Goal: Task Accomplishment & Management: Manage account settings

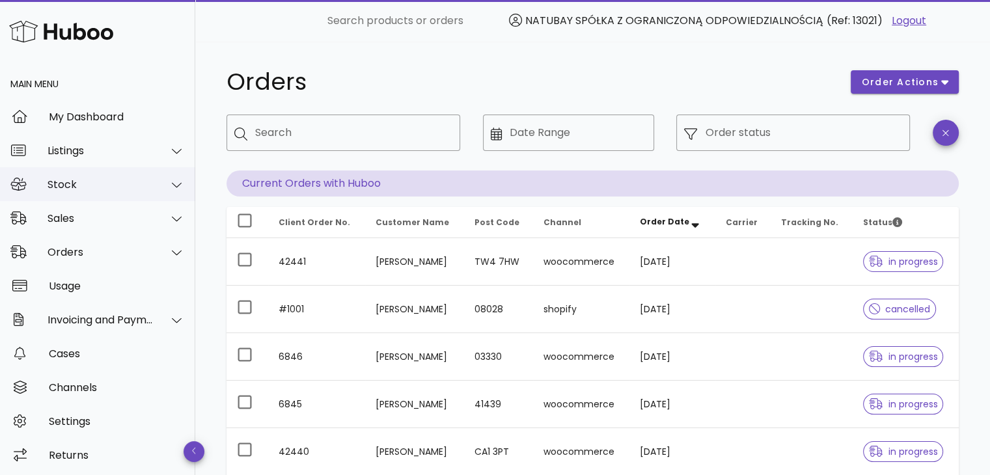
click at [159, 191] on div at bounding box center [169, 185] width 31 height 33
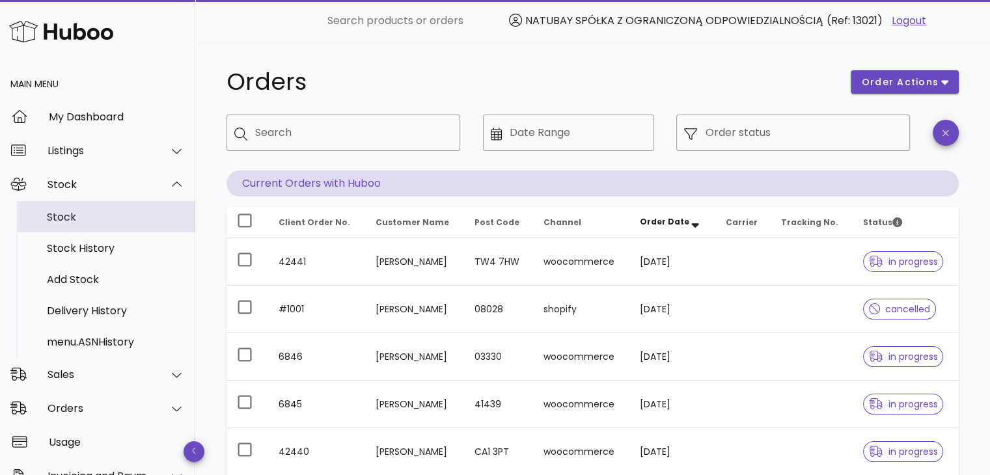
click at [99, 217] on div "Stock" at bounding box center [116, 217] width 138 height 12
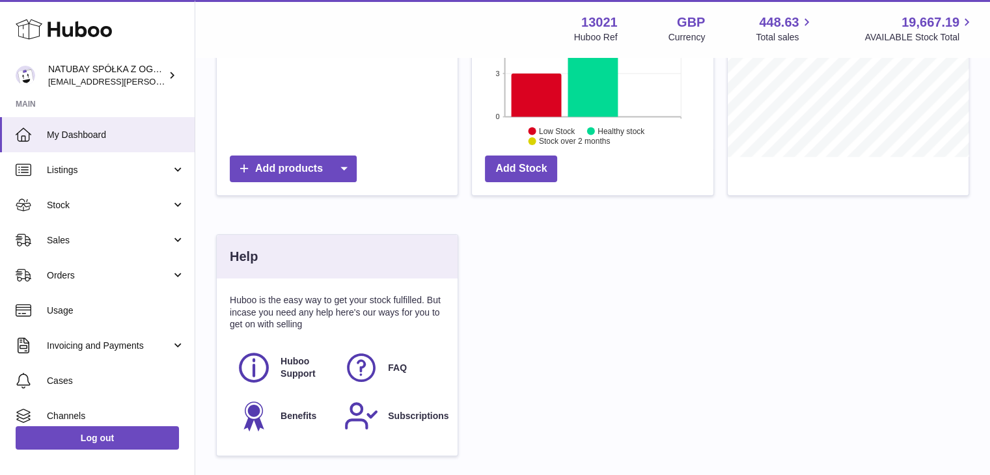
scroll to position [118, 0]
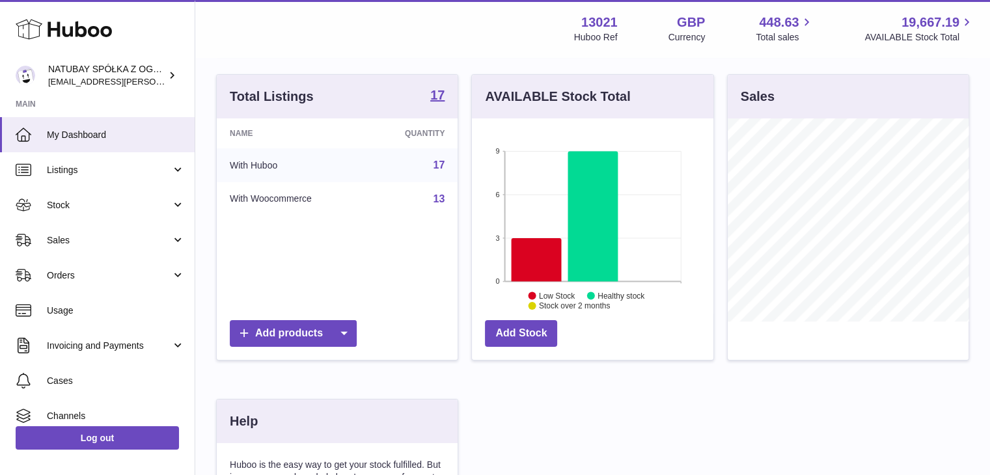
click at [266, 165] on td "With Huboo" at bounding box center [292, 165] width 150 height 34
click at [275, 196] on td "With Woocommerce" at bounding box center [292, 199] width 150 height 34
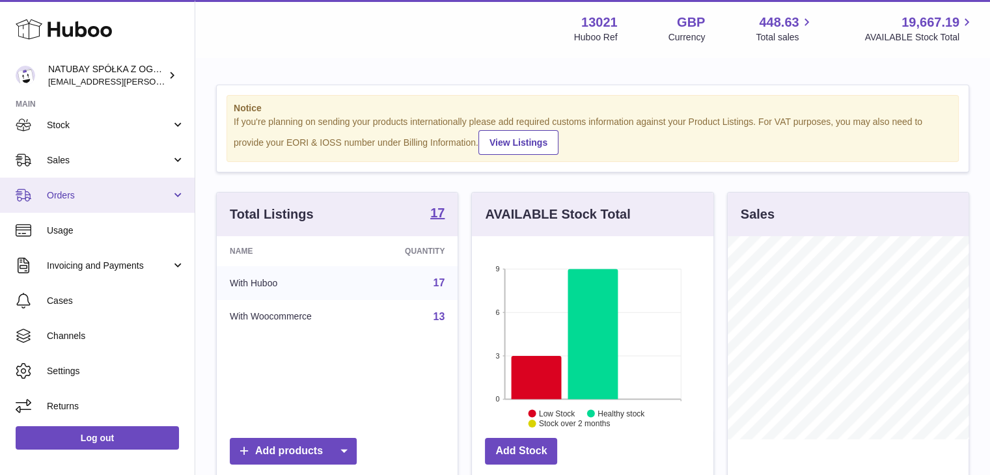
scroll to position [81, 0]
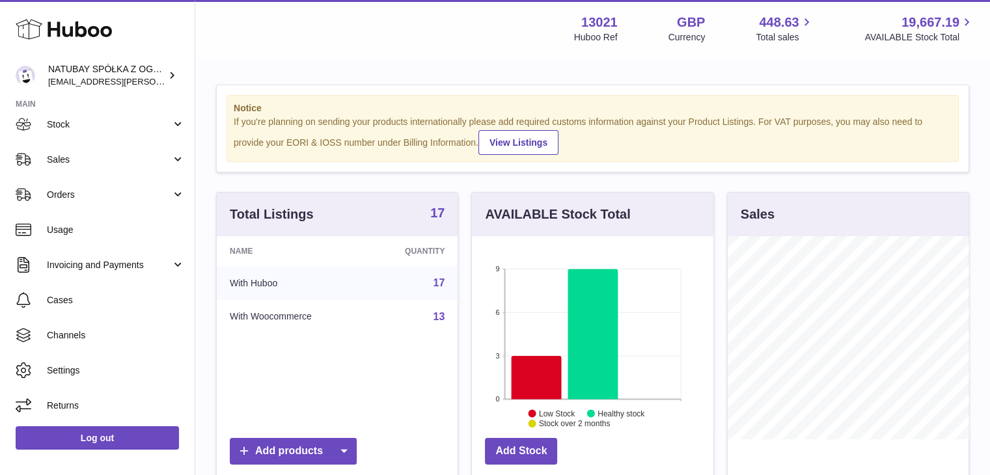
click at [438, 214] on strong "17" at bounding box center [437, 212] width 14 height 13
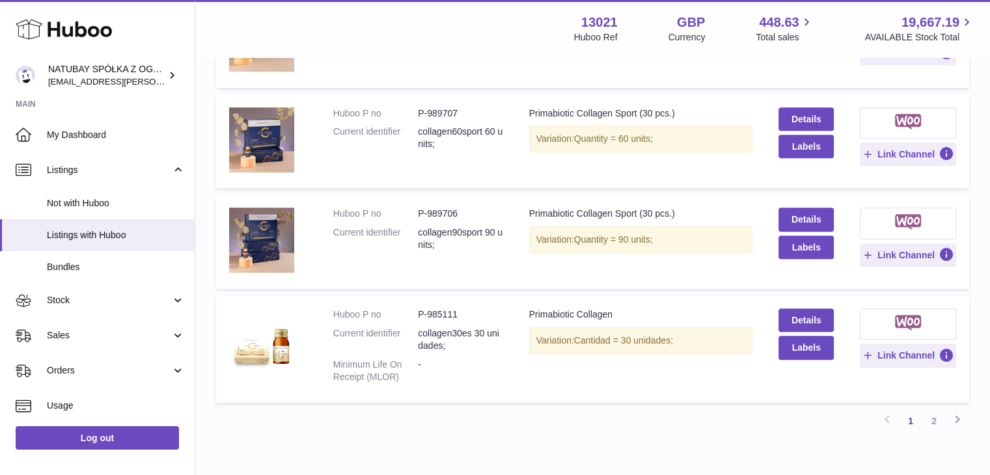
scroll to position [910, 0]
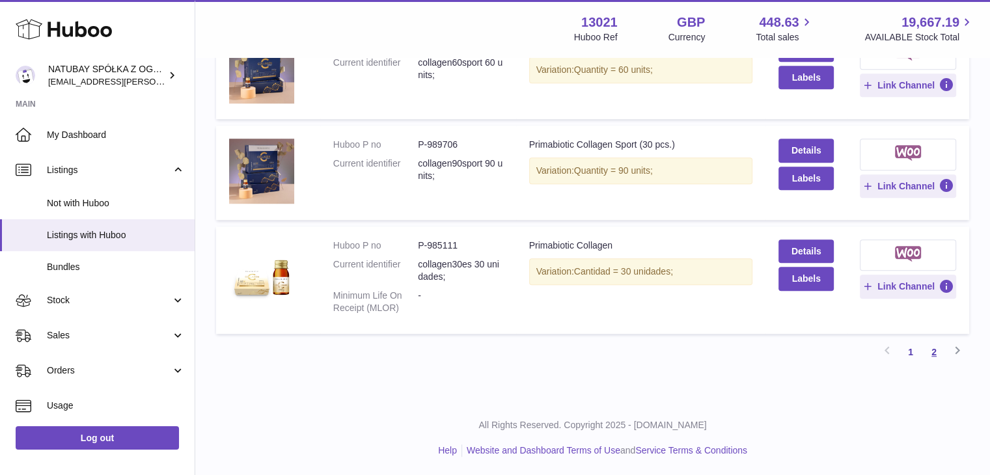
click at [935, 352] on link "2" at bounding box center [933, 351] width 23 height 23
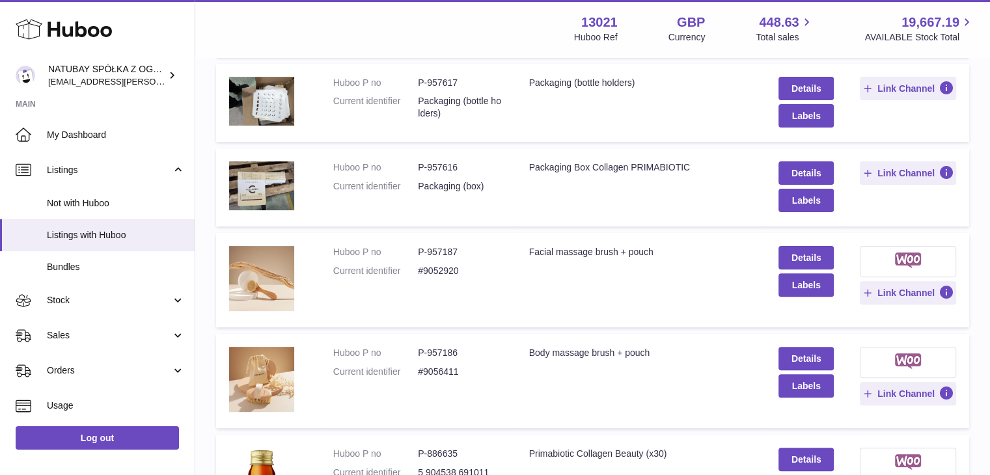
scroll to position [555, 0]
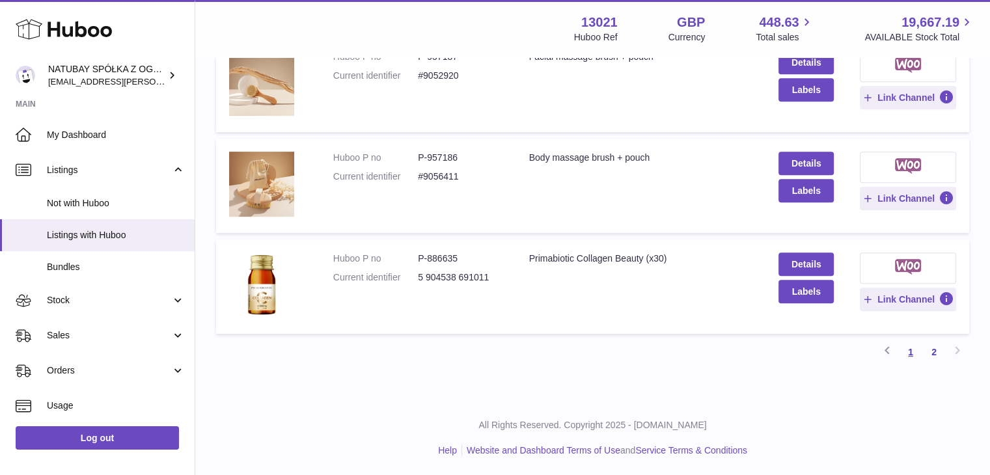
click at [913, 348] on link "1" at bounding box center [910, 351] width 23 height 23
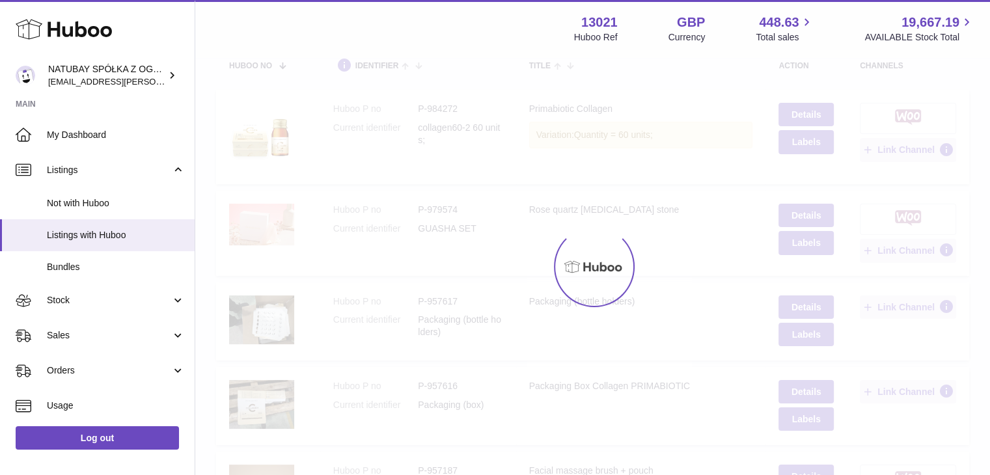
scroll to position [59, 0]
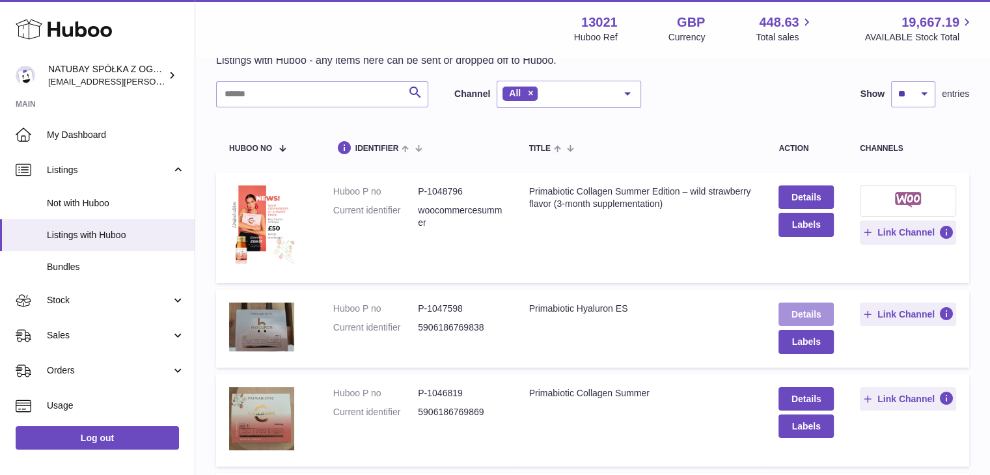
click at [794, 307] on link "Details" at bounding box center [806, 314] width 55 height 23
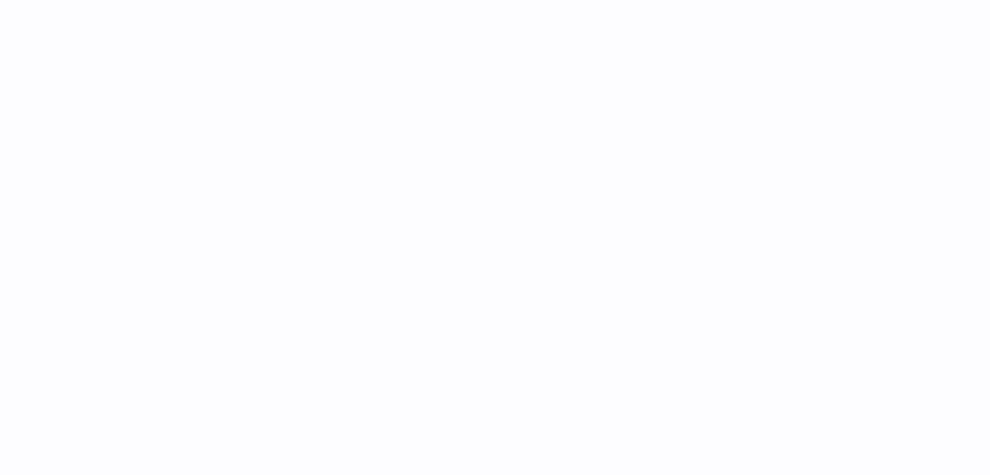
select select
select select "****"
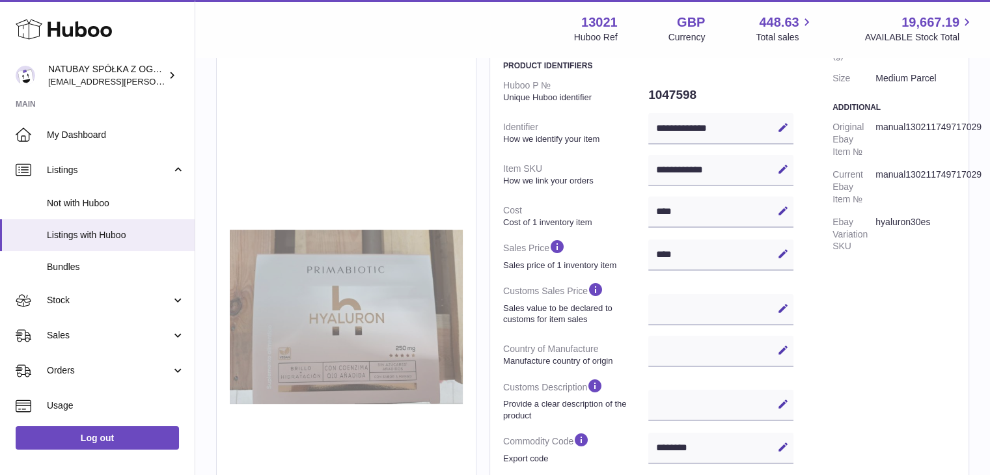
scroll to position [195, 0]
